Goal: Information Seeking & Learning: Learn about a topic

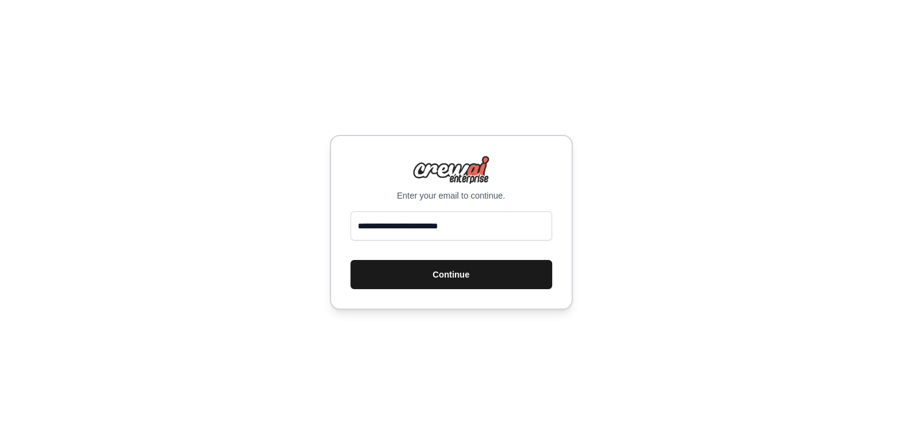
type input "**********"
click at [436, 270] on button "Continue" at bounding box center [452, 274] width 202 height 29
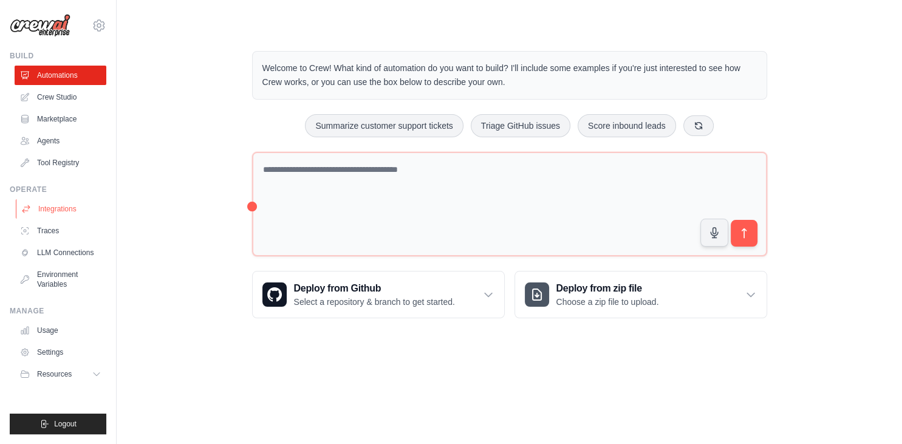
click at [76, 211] on link "Integrations" at bounding box center [62, 208] width 92 height 19
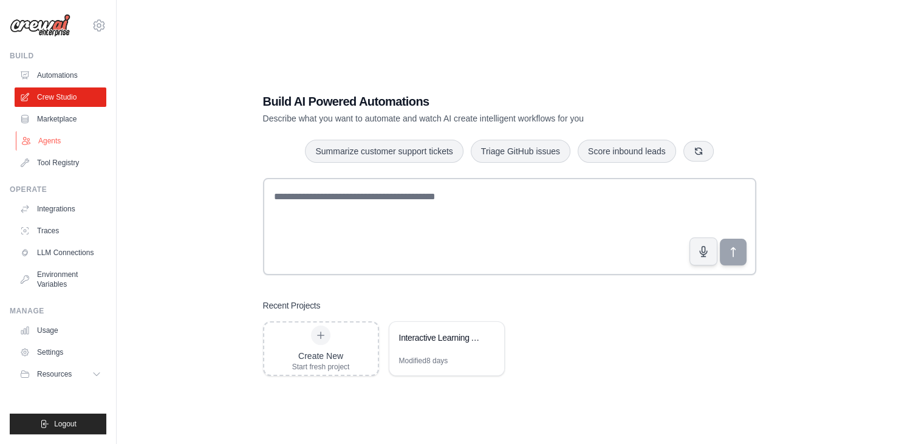
click at [43, 146] on link "Agents" at bounding box center [62, 140] width 92 height 19
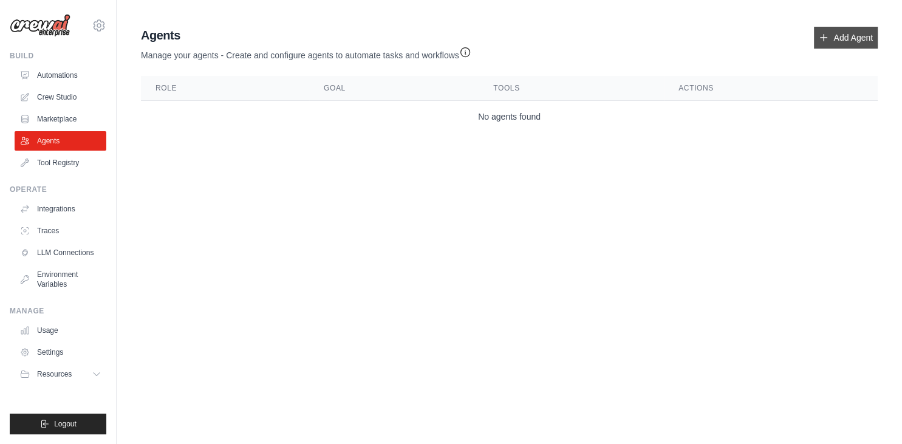
click at [855, 38] on link "Add Agent" at bounding box center [846, 38] width 64 height 22
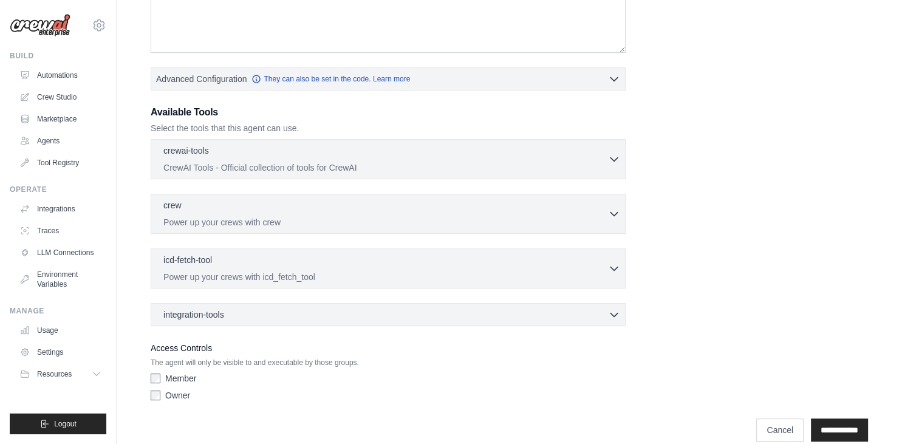
scroll to position [246, 0]
click at [614, 214] on icon "button" at bounding box center [614, 213] width 12 height 12
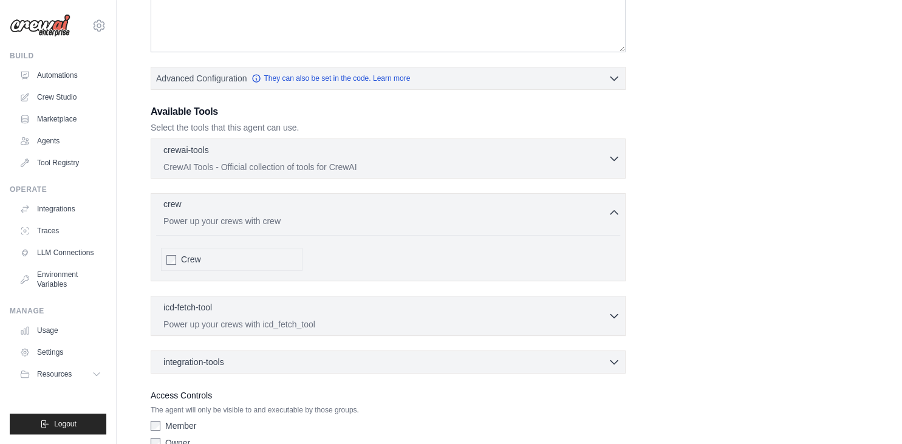
click at [614, 214] on icon "button" at bounding box center [614, 213] width 12 height 12
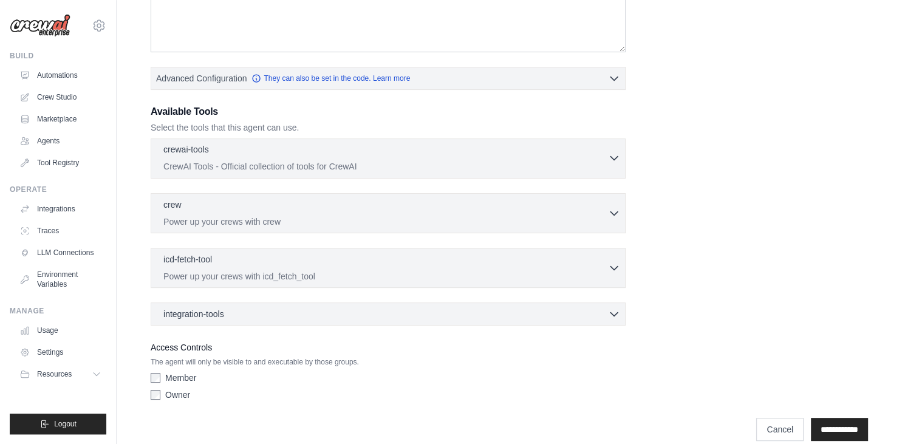
click at [612, 168] on button "crewai-tools 0 selected CrewAI Tools - Official collection of tools for CrewAI" at bounding box center [388, 157] width 464 height 29
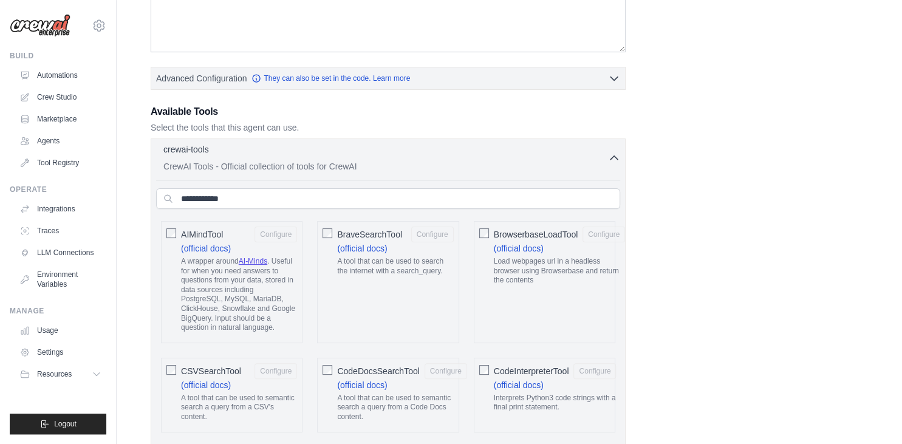
click at [612, 168] on button "crewai-tools 0 selected CrewAI Tools - Official collection of tools for CrewAI" at bounding box center [388, 157] width 464 height 29
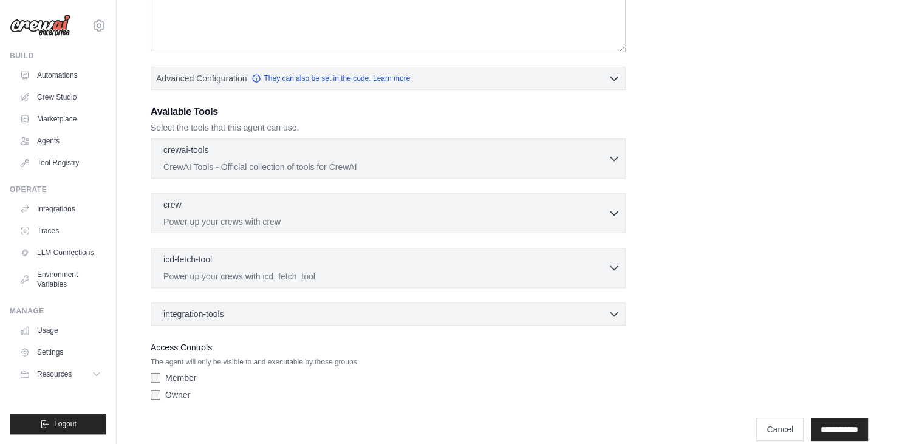
click at [611, 318] on div "integration-tools 0 selected Gmail Box Save files to Box" at bounding box center [388, 314] width 475 height 23
click at [615, 314] on icon "button" at bounding box center [614, 313] width 12 height 12
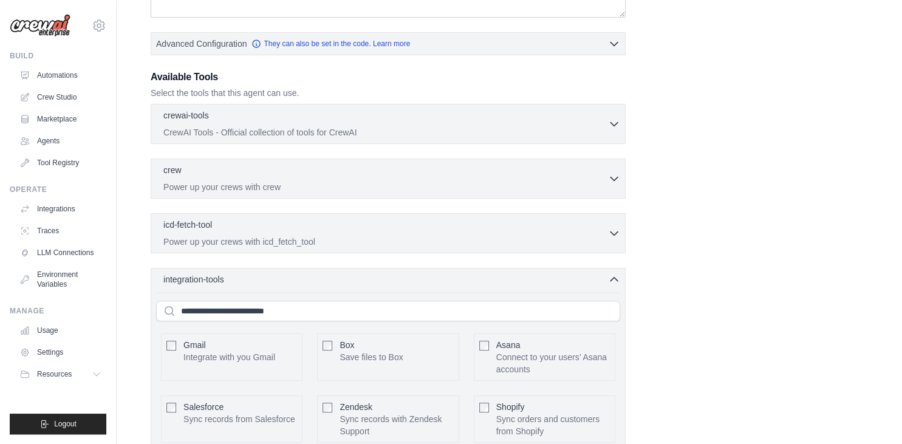
scroll to position [245, 0]
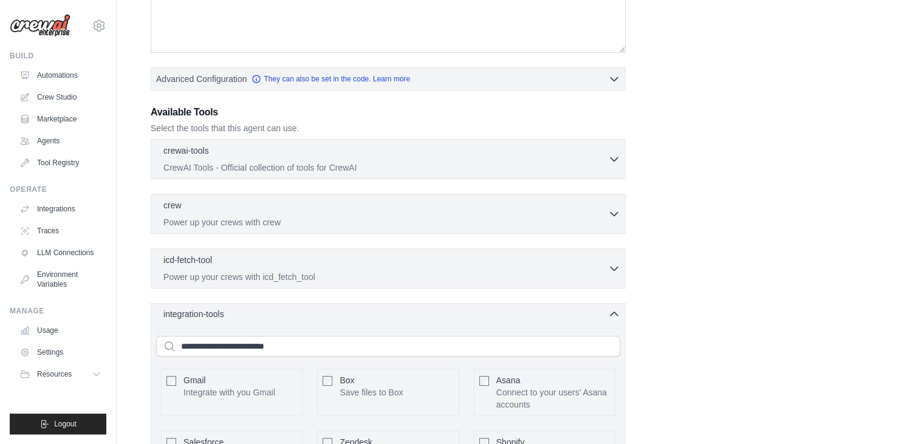
click at [609, 317] on icon "button" at bounding box center [614, 314] width 12 height 12
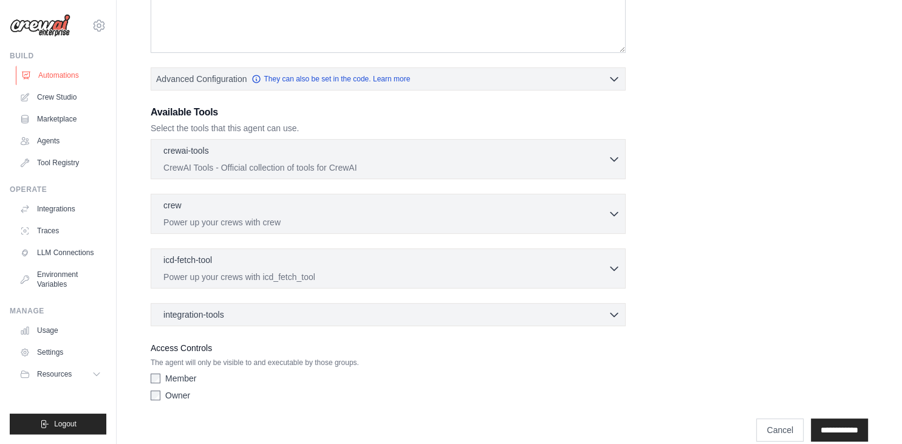
click at [74, 80] on link "Automations" at bounding box center [62, 75] width 92 height 19
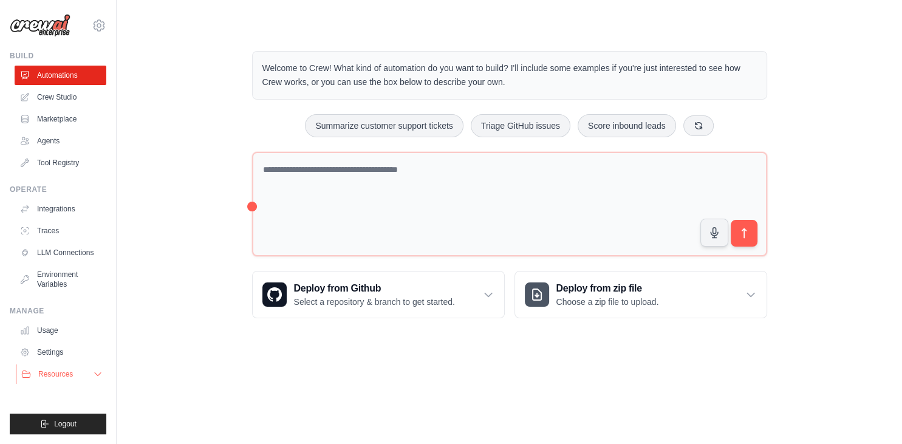
click at [83, 375] on button "Resources" at bounding box center [62, 374] width 92 height 19
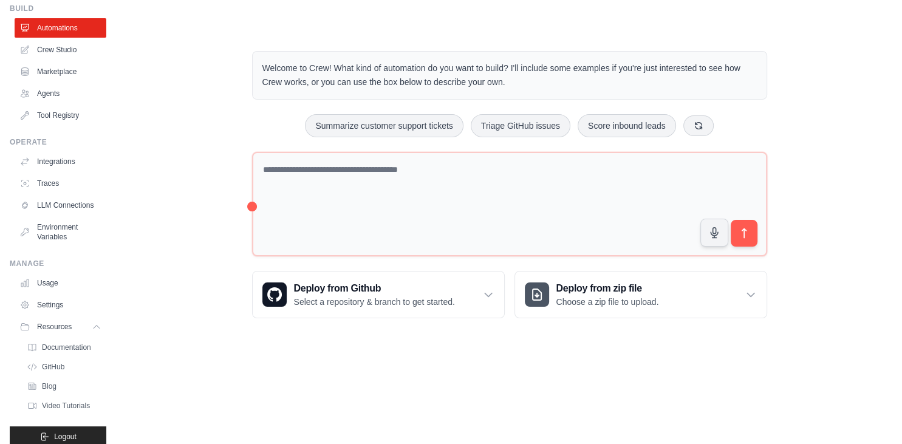
scroll to position [60, 0]
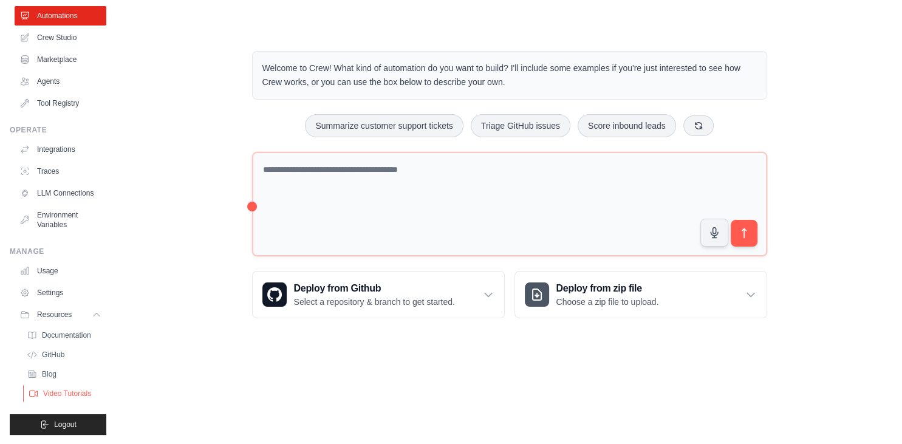
click at [65, 392] on span "Video Tutorials" at bounding box center [67, 394] width 48 height 10
